Goal: Find specific page/section: Find specific page/section

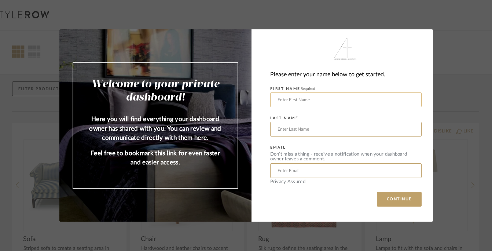
click at [283, 97] on input "text" at bounding box center [345, 99] width 151 height 15
type input "Tanu"
type input "[PERSON_NAME]"
type input "[EMAIL_ADDRESS][DOMAIN_NAME]"
click at [382, 200] on button "CONTINUE" at bounding box center [399, 199] width 45 height 15
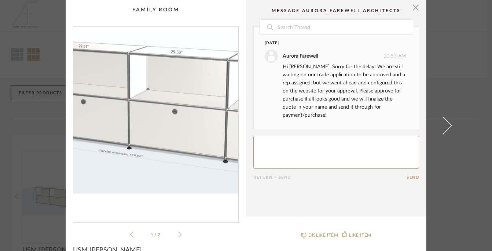
click at [158, 132] on img "0" at bounding box center [155, 121] width 165 height 189
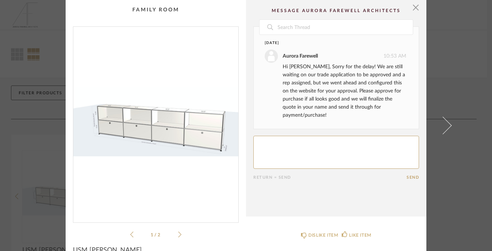
click at [178, 234] on icon at bounding box center [179, 234] width 3 height 6
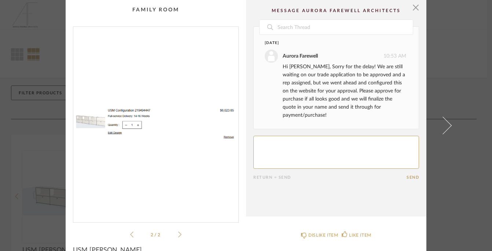
click at [130, 236] on icon at bounding box center [131, 234] width 3 height 6
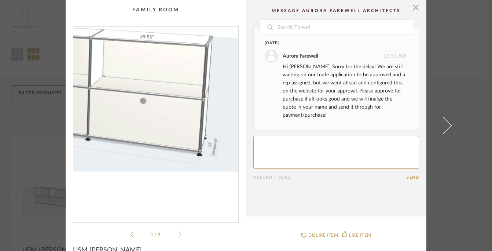
click at [204, 140] on img "0" at bounding box center [155, 121] width 165 height 189
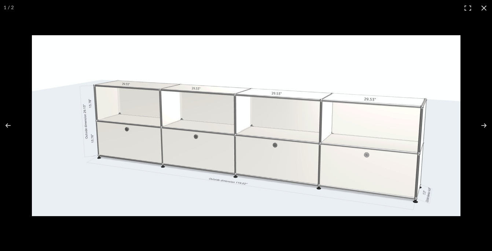
click at [425, 190] on img at bounding box center [246, 125] width 428 height 181
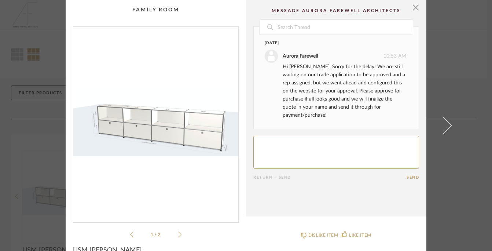
click at [425, 190] on div "× 1 / 2 Date [DATE] Aurora Farewell 10:53 AM Hi [PERSON_NAME], Sorry for the de…" at bounding box center [246, 193] width 422 height 387
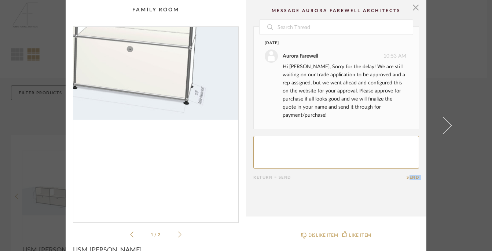
click at [215, 157] on img "0" at bounding box center [155, 121] width 165 height 189
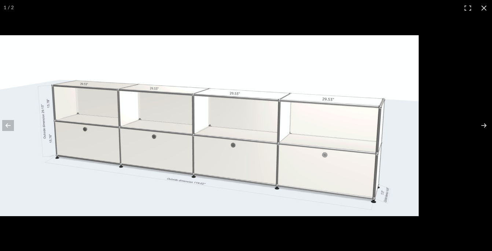
click at [134, 115] on img at bounding box center [204, 125] width 428 height 181
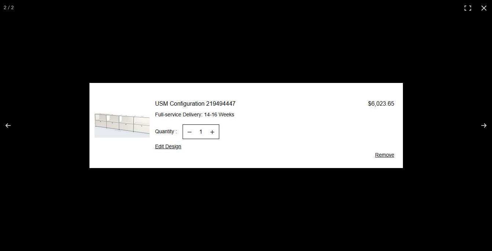
click at [134, 115] on img at bounding box center [245, 125] width 313 height 85
